Goal: Complete application form

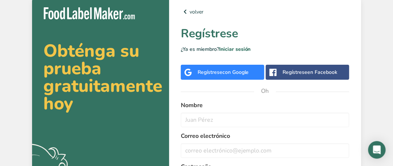
click at [245, 68] on div "Regístrese con Google" at bounding box center [222, 72] width 83 height 15
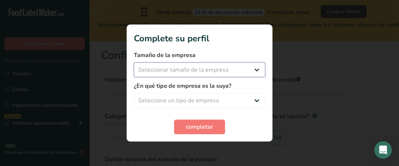
click at [243, 74] on select "Seleccionar tamaño de la empresa Menos de 10 empleados De 10 a 50 empleados De …" at bounding box center [199, 69] width 131 height 15
select select "1"
click at [134, 62] on select "Seleccionar tamaño de la empresa Menos de 10 empleados De 10 a 50 empleados De …" at bounding box center [199, 69] width 131 height 15
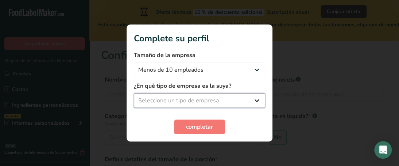
click at [226, 102] on select "Seleccione un tipo de empresa Fabricante de alimentos envasados Restaurante y c…" at bounding box center [199, 100] width 131 height 15
select select "3"
click at [134, 93] on select "Seleccione un tipo de empresa Fabricante de alimentos envasados Restaurante y c…" at bounding box center [199, 100] width 131 height 15
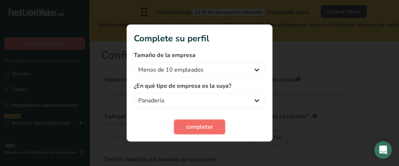
click at [204, 125] on span "completar" at bounding box center [199, 126] width 27 height 9
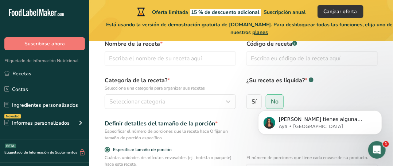
scroll to position [36, 0]
